Goal: Transaction & Acquisition: Purchase product/service

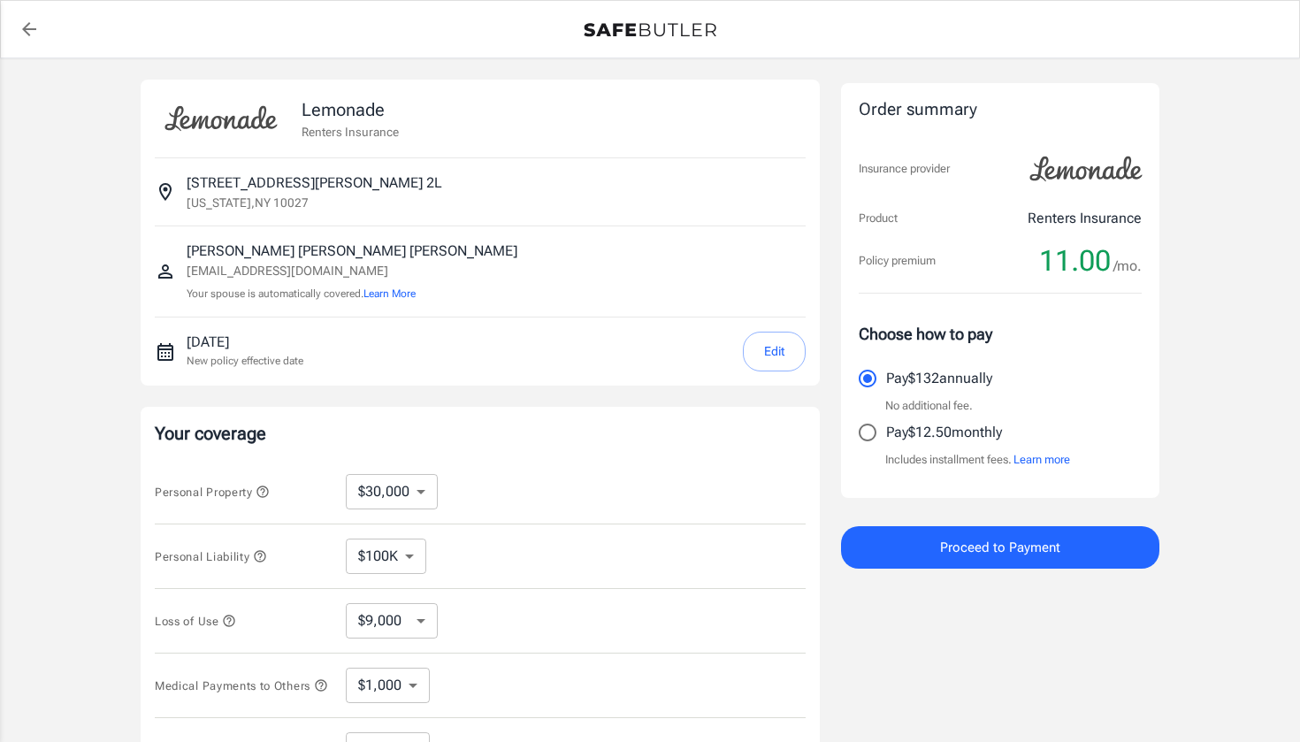
select select "30000"
select select "500"
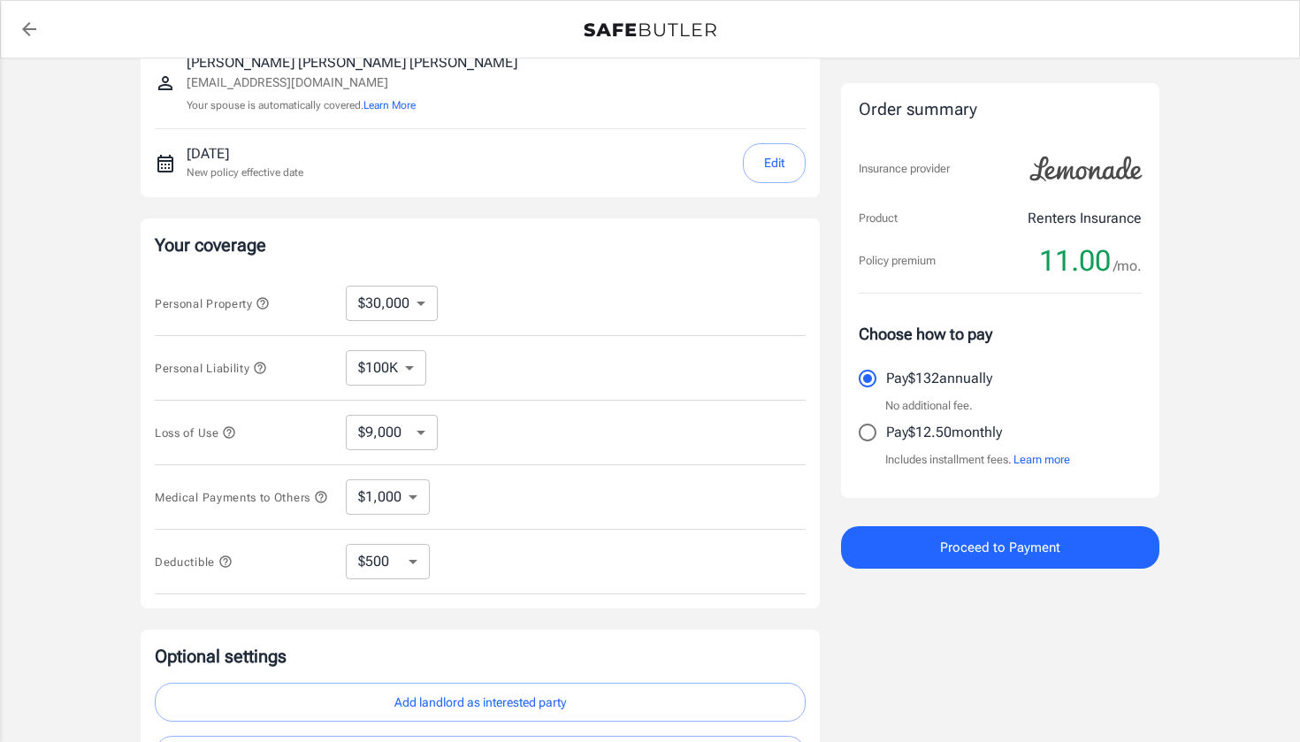
scroll to position [189, 0]
click at [923, 540] on button "Proceed to Payment" at bounding box center [1000, 547] width 318 height 42
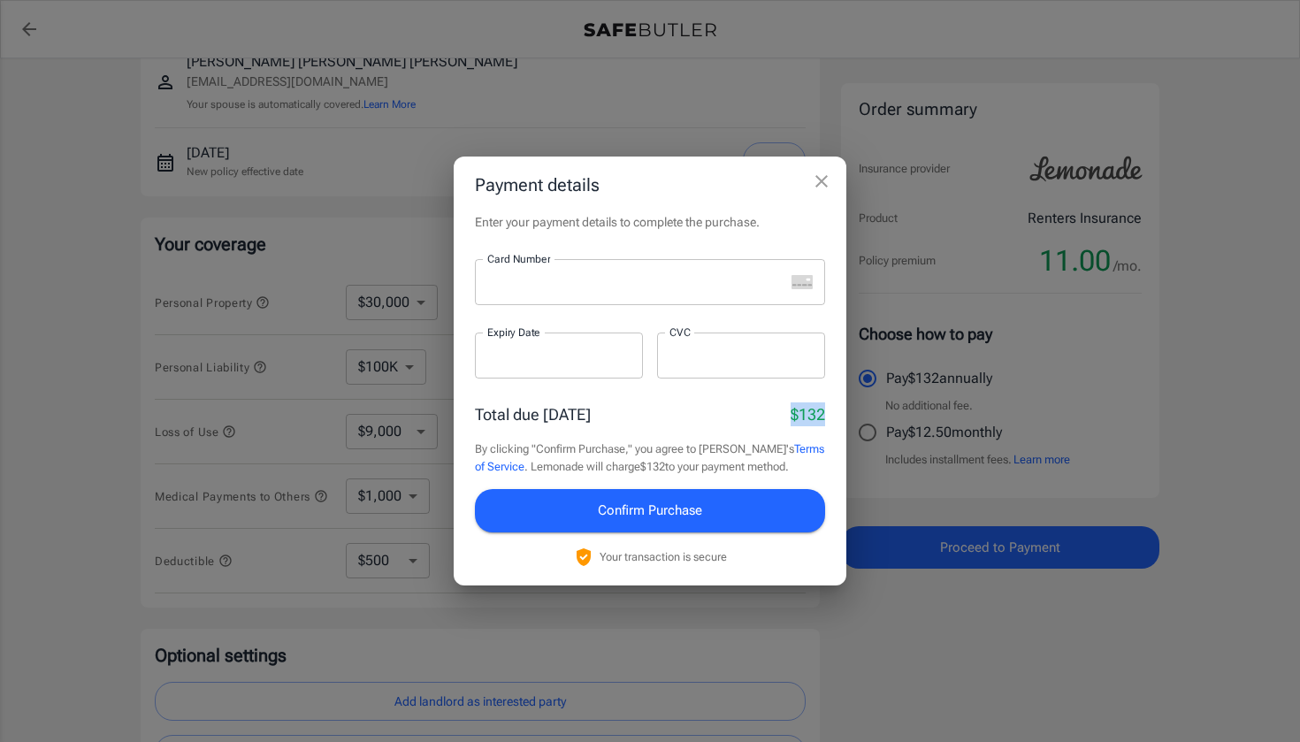
drag, startPoint x: 793, startPoint y: 416, endPoint x: 837, endPoint y: 418, distance: 43.4
click at [837, 418] on div "Enter your payment details to complete the purchase. Card Number Card Number ​ …" at bounding box center [650, 398] width 393 height 371
click at [768, 419] on div "Total due [DATE] $132" at bounding box center [650, 414] width 350 height 24
click at [675, 512] on span "Confirm Purchase" at bounding box center [650, 510] width 104 height 23
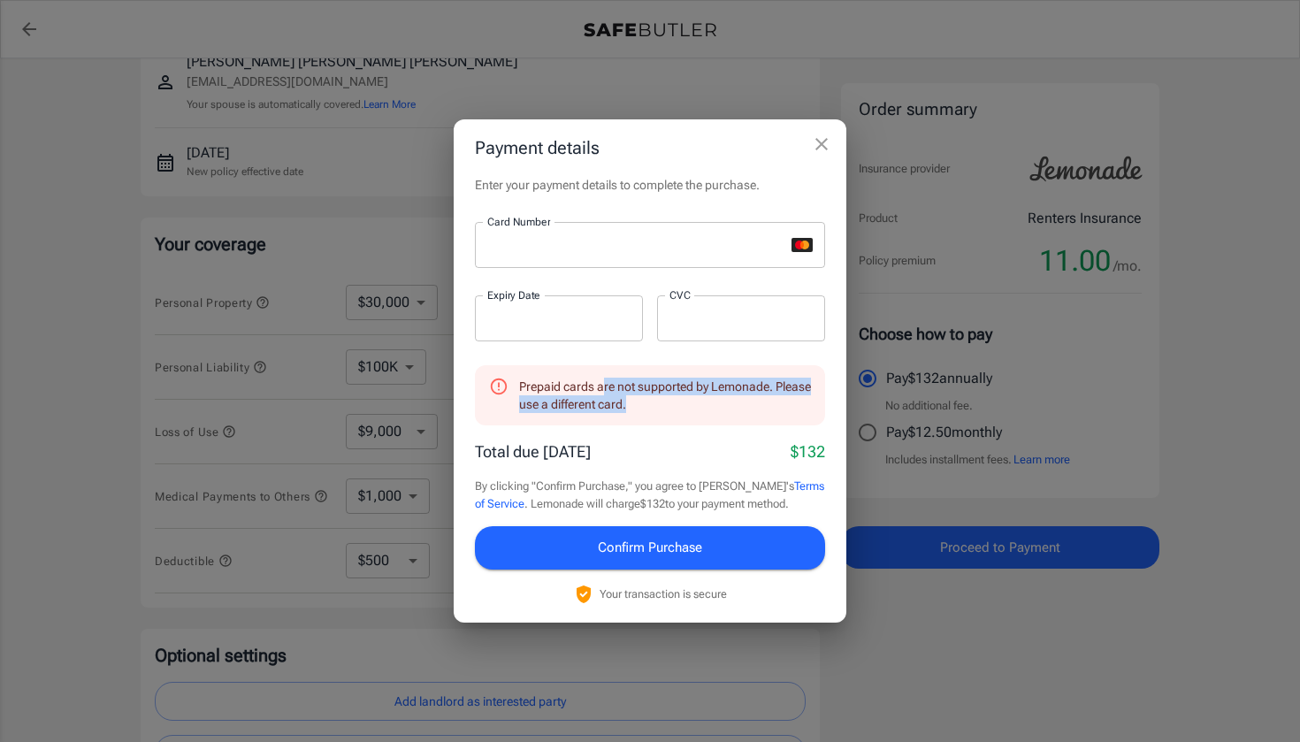
drag, startPoint x: 685, startPoint y: 408, endPoint x: 600, endPoint y: 391, distance: 86.5
click at [600, 391] on div "Prepaid cards are not supported by Lemonade. Please use a different card." at bounding box center [665, 396] width 292 height 50
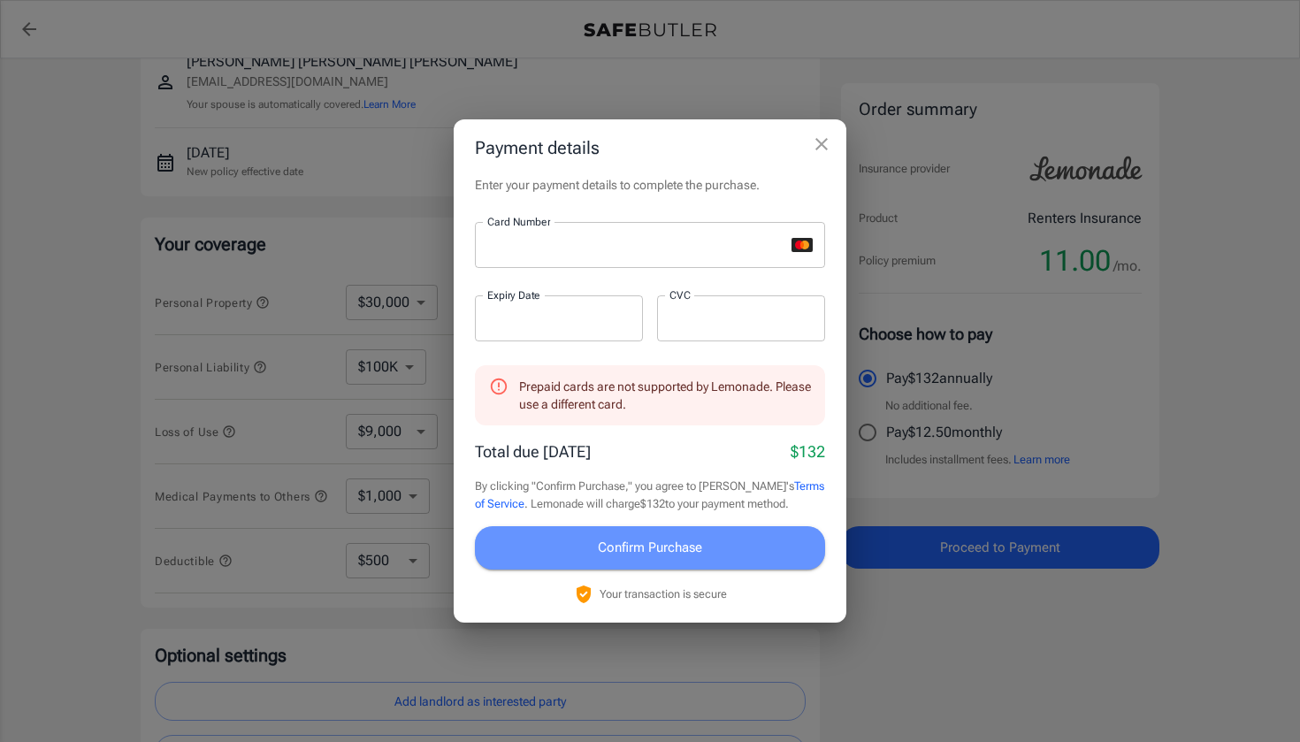
click at [617, 549] on span "Confirm Purchase" at bounding box center [650, 547] width 104 height 23
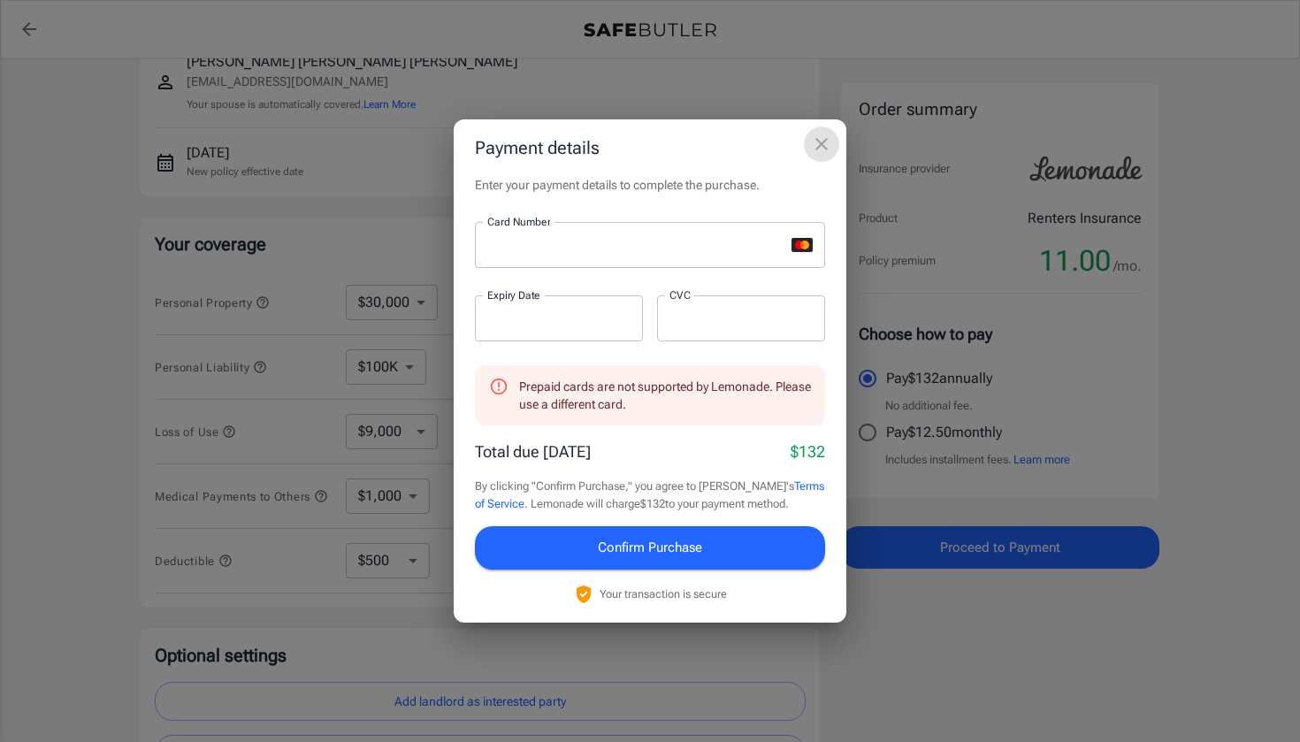
click at [823, 152] on icon "close" at bounding box center [821, 144] width 21 height 21
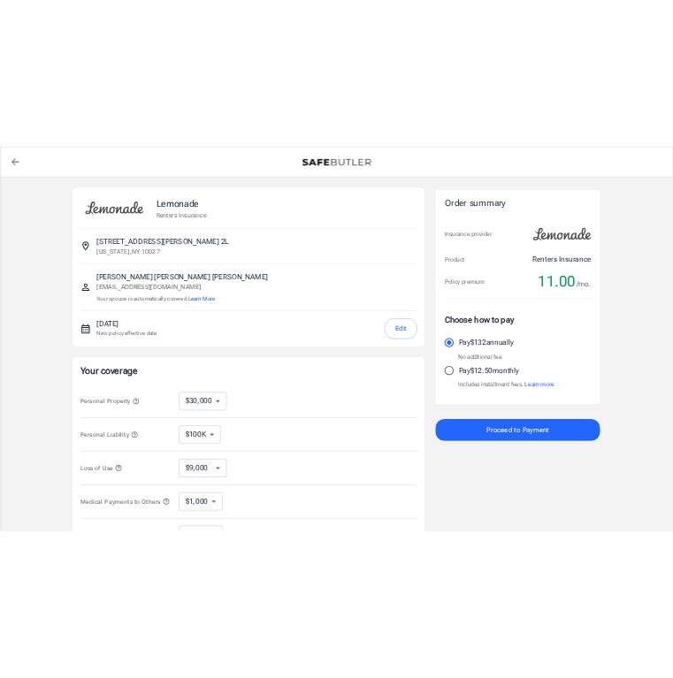
scroll to position [0, 0]
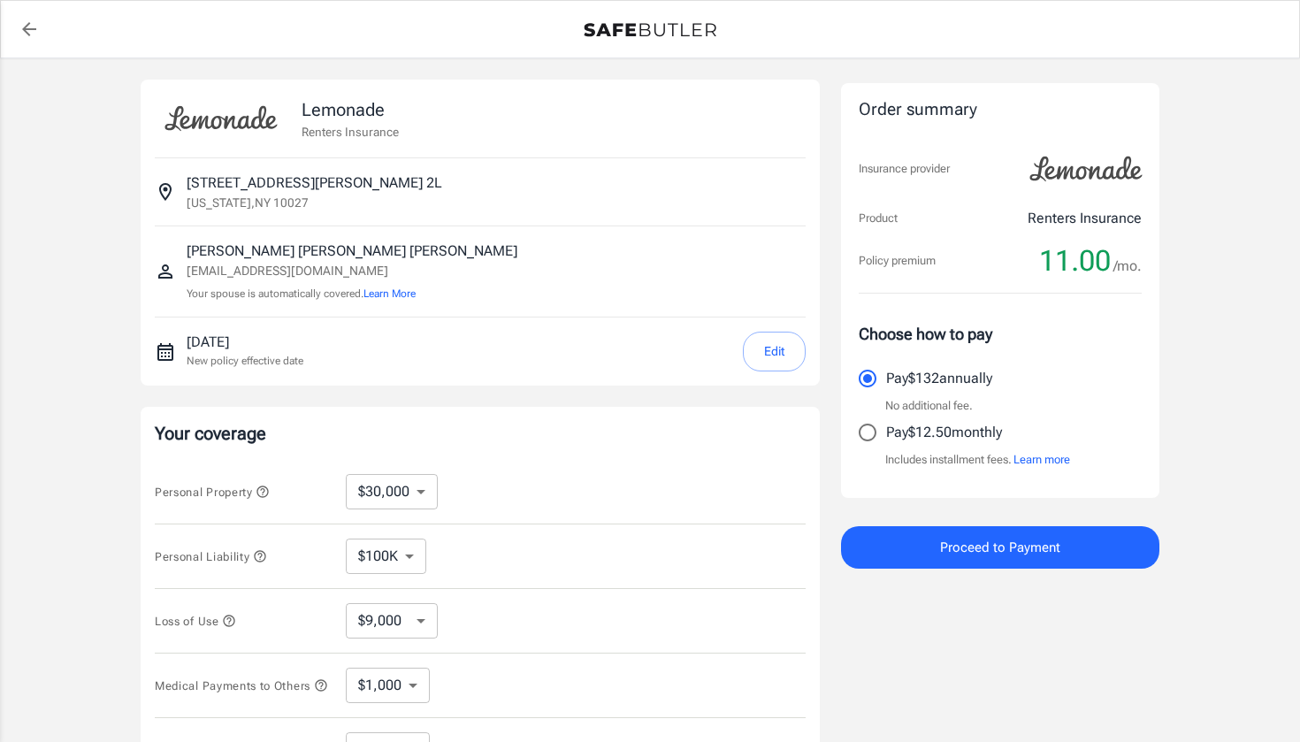
click at [873, 432] on input "Pay $12.50 monthly" at bounding box center [867, 432] width 37 height 37
radio input "true"
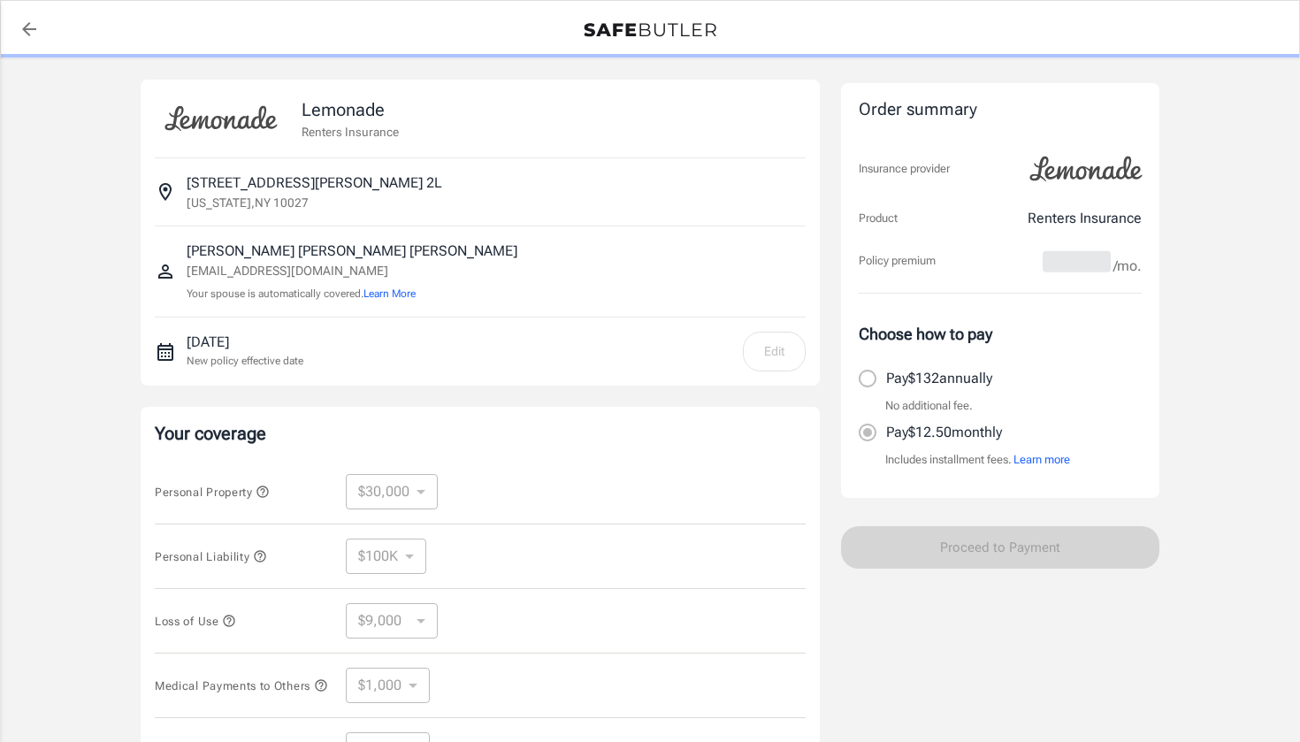
click at [1047, 458] on button "Learn more" at bounding box center [1041, 460] width 57 height 18
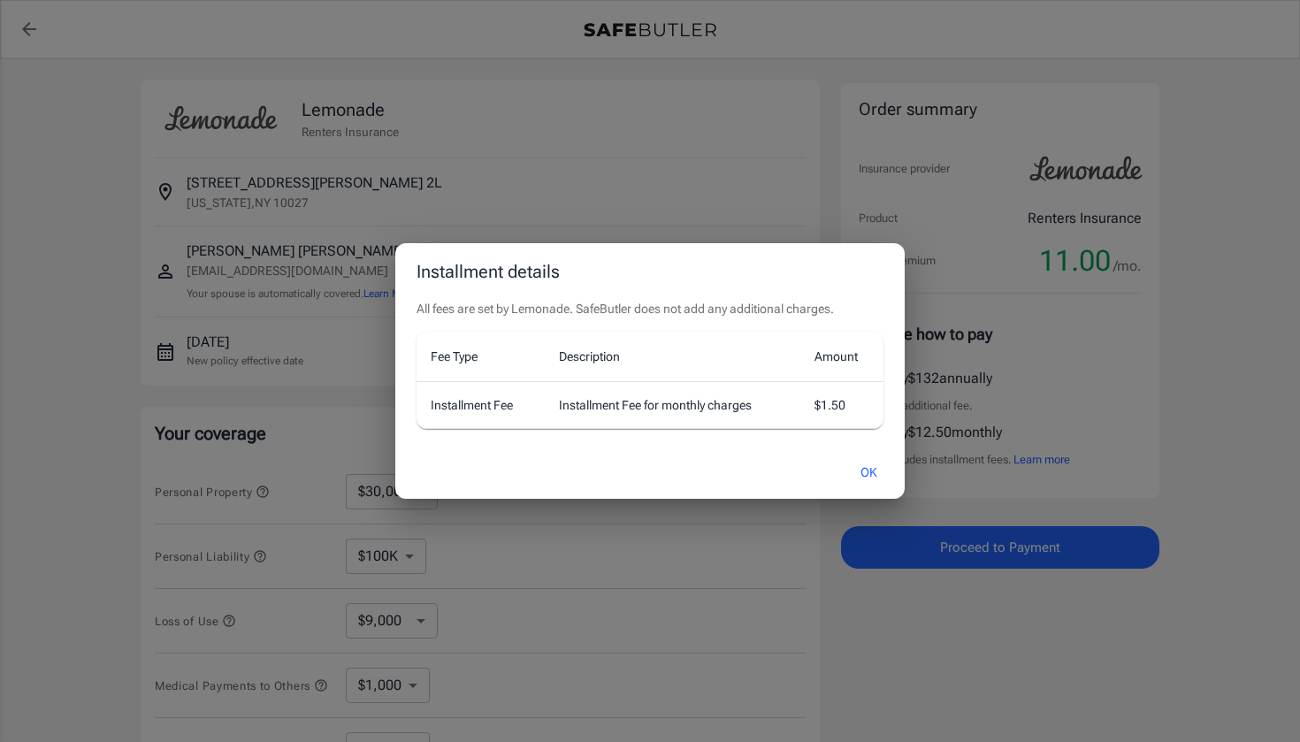
click at [860, 467] on button "OK" at bounding box center [868, 473] width 57 height 38
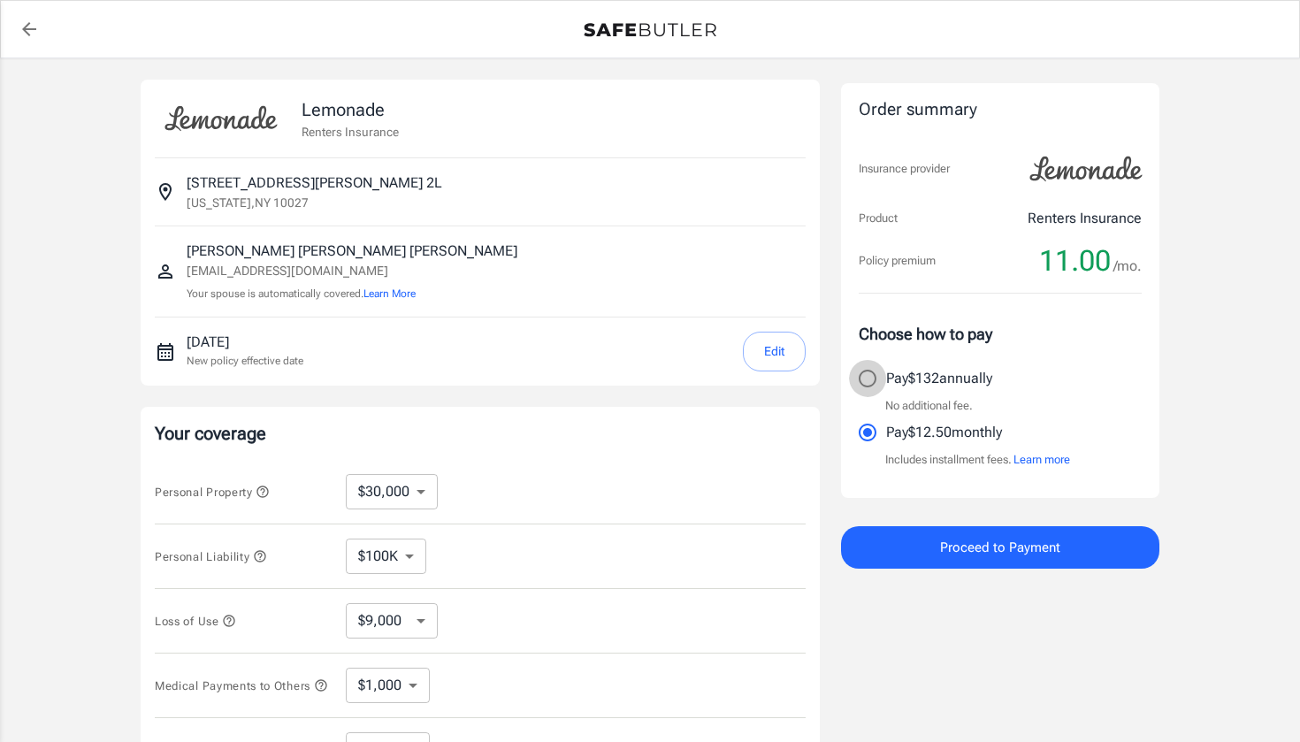
click at [865, 378] on input "Pay $132 annually" at bounding box center [867, 378] width 37 height 37
radio input "true"
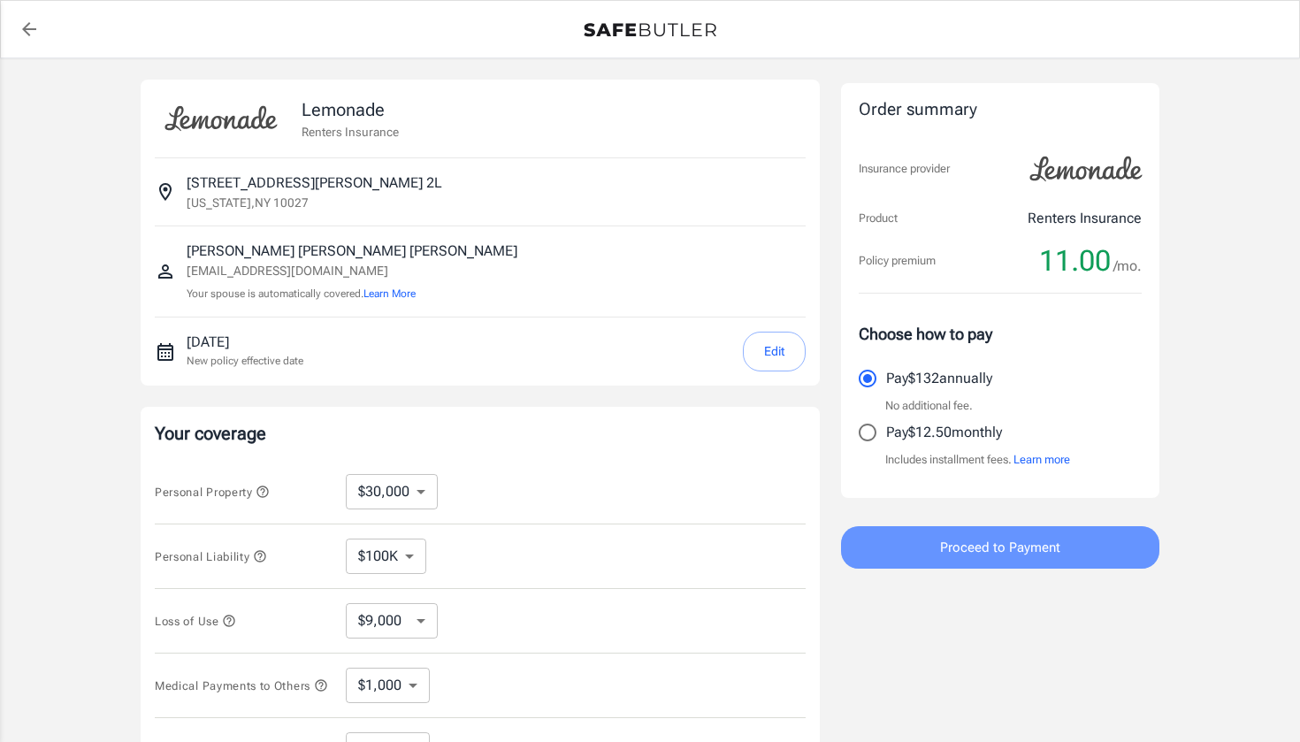
click at [998, 545] on span "Proceed to Payment" at bounding box center [1000, 547] width 120 height 23
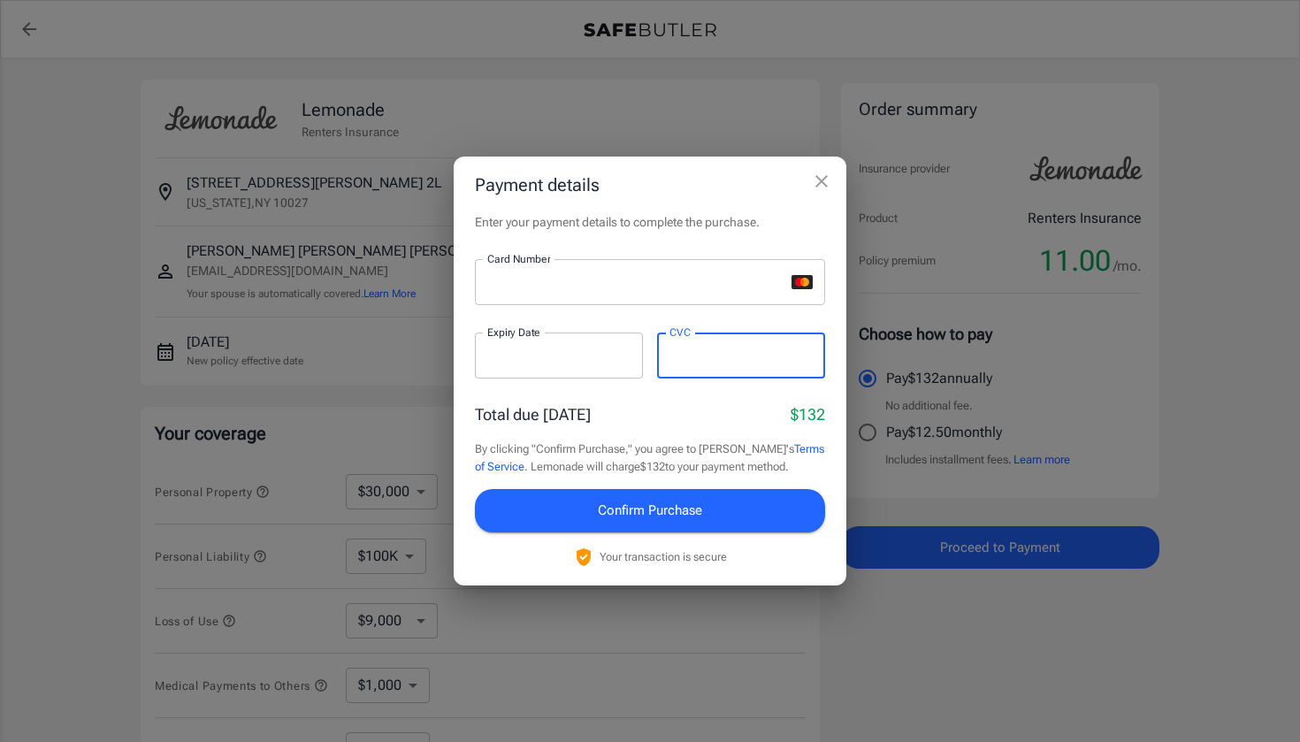
click at [675, 526] on button "Confirm Purchase" at bounding box center [650, 510] width 350 height 42
click at [738, 366] on div at bounding box center [741, 356] width 168 height 46
click at [707, 506] on button "Confirm Purchase" at bounding box center [650, 510] width 350 height 42
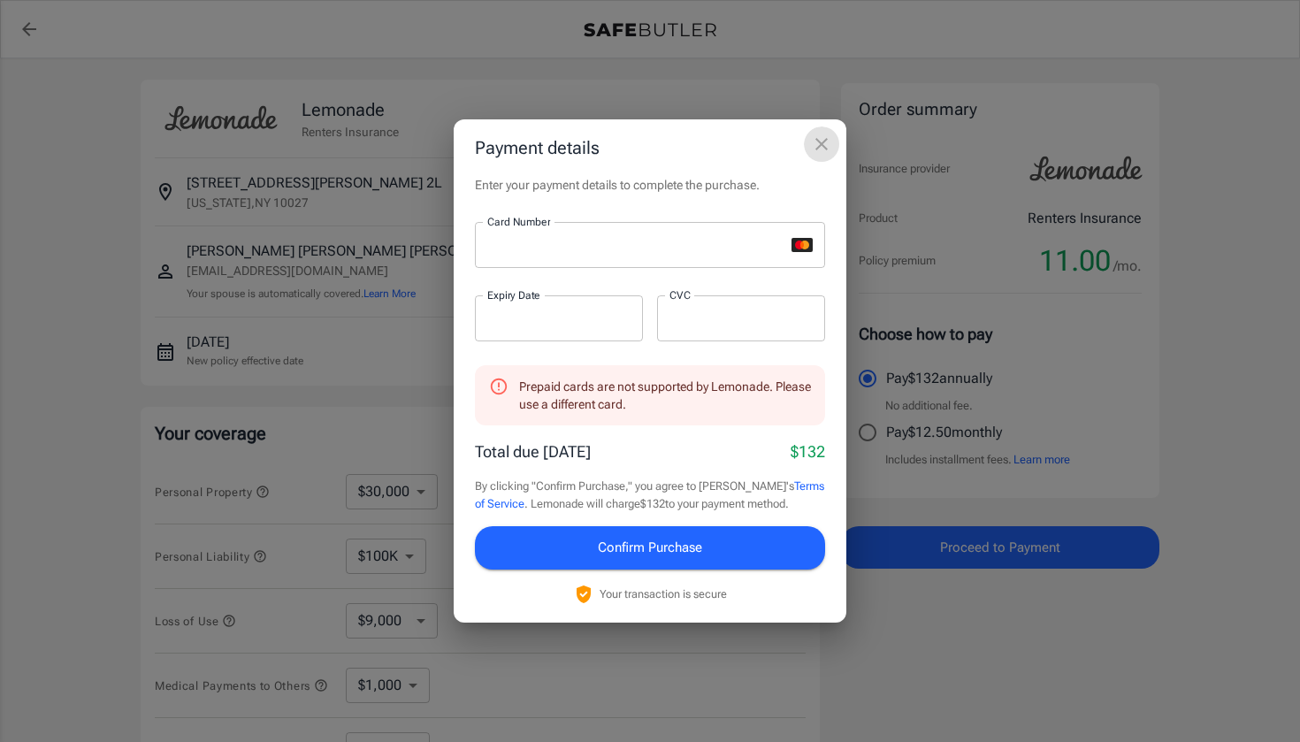
click at [822, 147] on icon "close" at bounding box center [821, 144] width 12 height 12
